Goal: Information Seeking & Learning: Learn about a topic

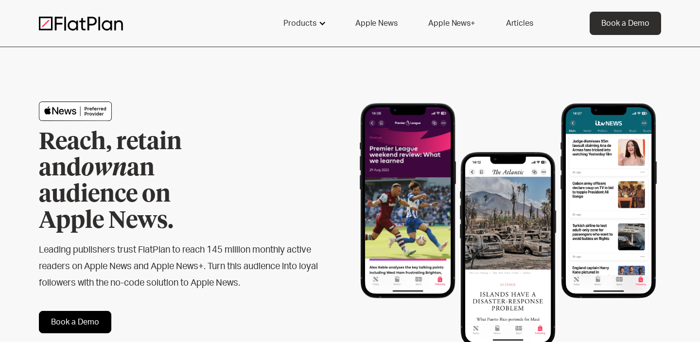
click at [321, 24] on div at bounding box center [323, 23] width 8 height 8
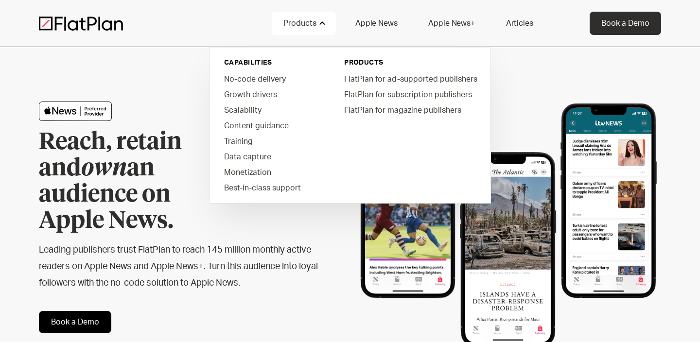
click at [176, 74] on div "Reach, retain and own an audience on Apple News. Leading publishers trust FlatP…" at bounding box center [350, 217] width 623 height 341
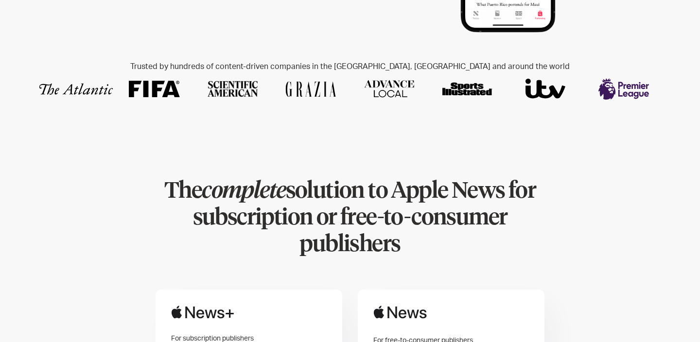
scroll to position [441, 0]
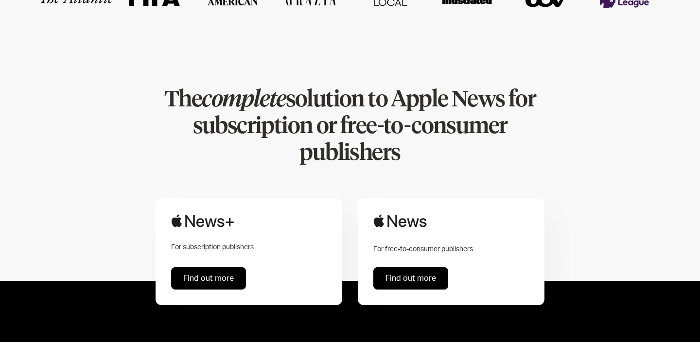
click at [221, 267] on link "Find out more" at bounding box center [208, 278] width 75 height 22
click at [414, 267] on link "Find out more" at bounding box center [411, 278] width 75 height 22
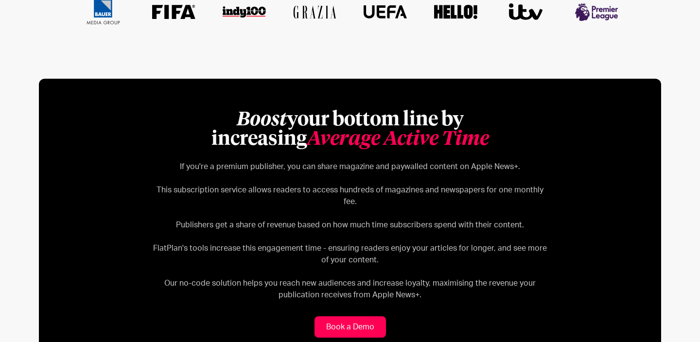
scroll to position [402, 0]
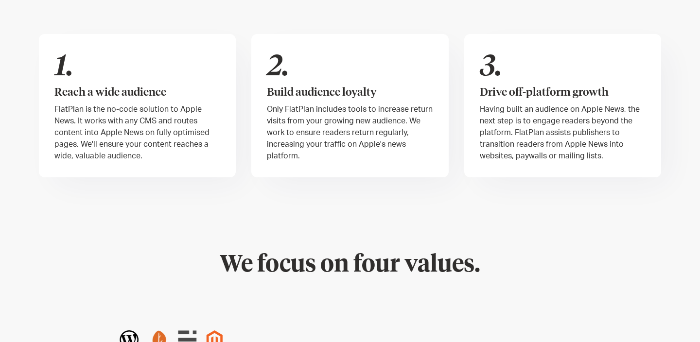
scroll to position [609, 0]
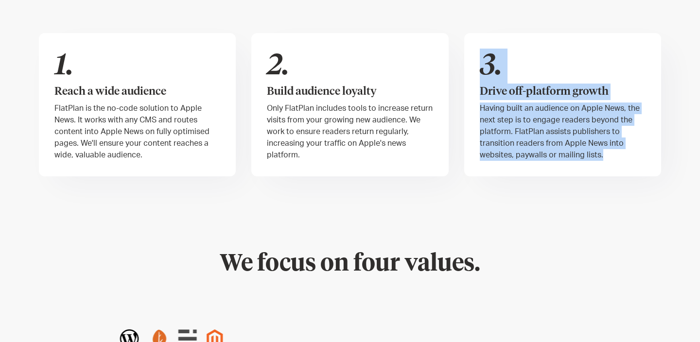
drag, startPoint x: 607, startPoint y: 153, endPoint x: 476, endPoint y: 64, distance: 158.6
click at [476, 64] on div "3. Drive off-platform growth Having built an audience on Apple News, the next s…" at bounding box center [562, 104] width 197 height 143
click at [585, 157] on span "Having built an audience on Apple News, the next step is to engage readers beyo…" at bounding box center [560, 132] width 160 height 54
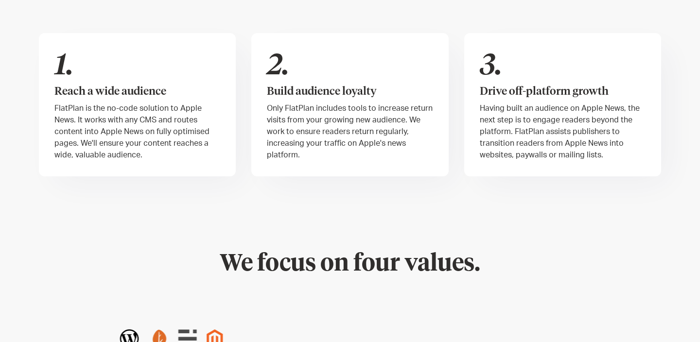
drag, startPoint x: 604, startPoint y: 159, endPoint x: 612, endPoint y: 169, distance: 13.1
click at [612, 169] on div "3. Drive off-platform growth Having built an audience on Apple News, the next s…" at bounding box center [562, 104] width 197 height 143
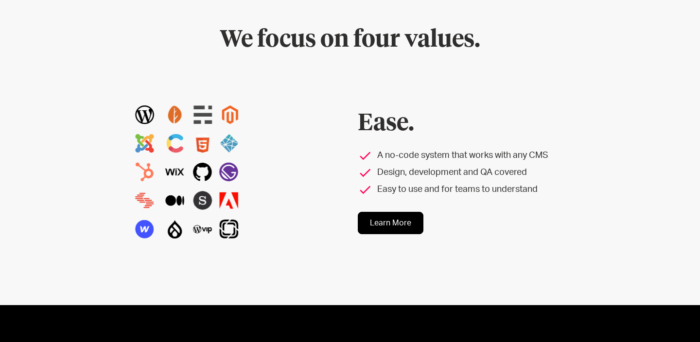
scroll to position [838, 0]
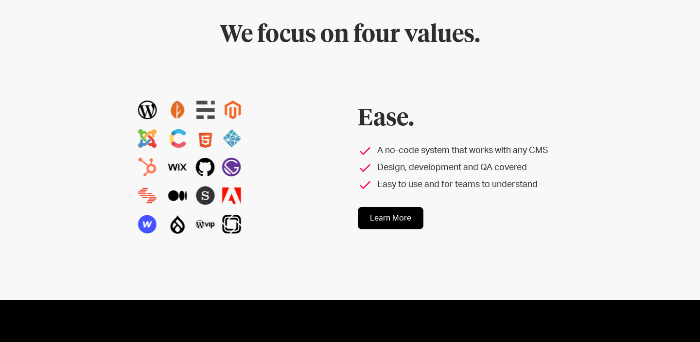
click at [408, 217] on link "Learn More" at bounding box center [391, 218] width 66 height 22
